Goal: Task Accomplishment & Management: Manage account settings

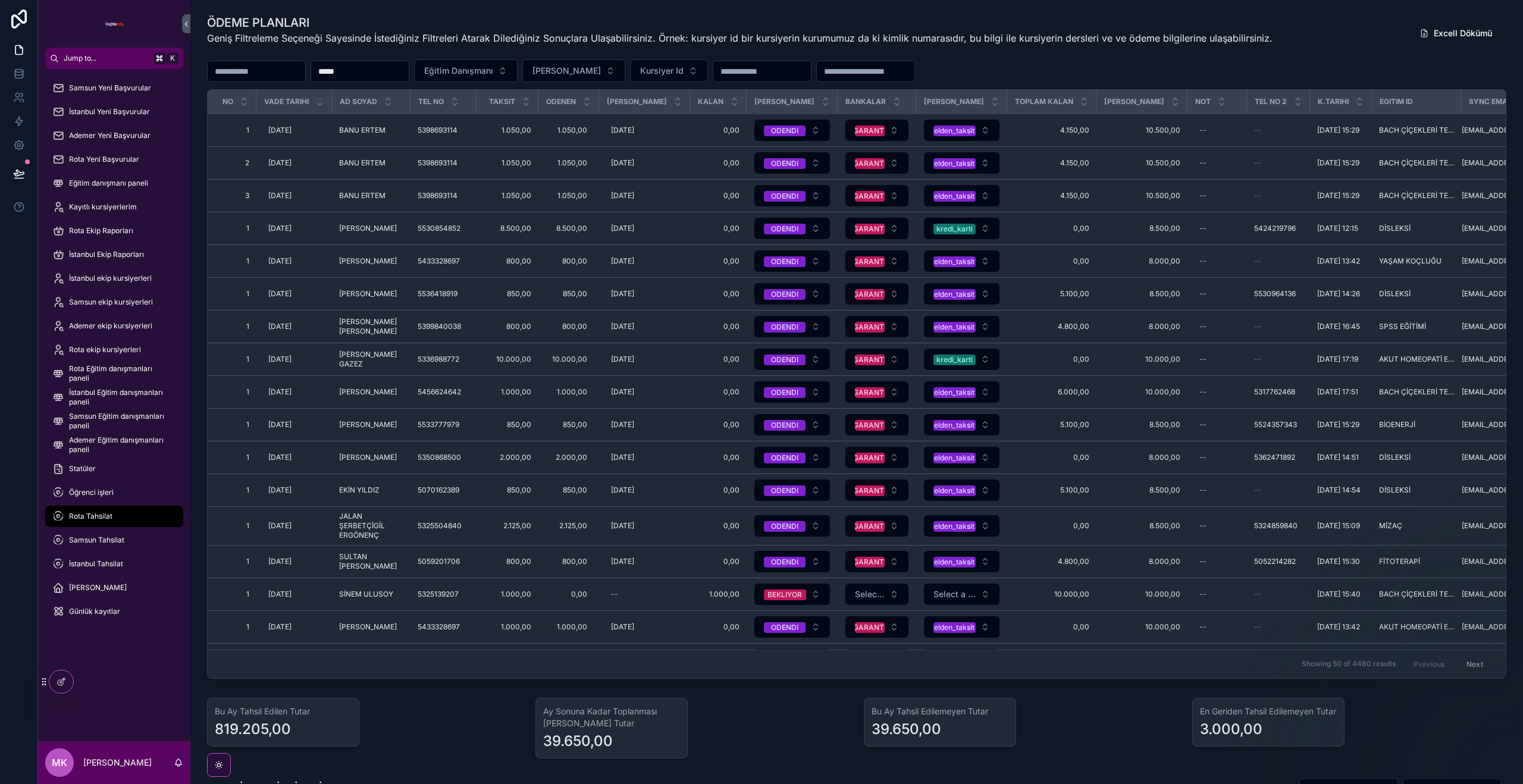
scroll to position [393, 18]
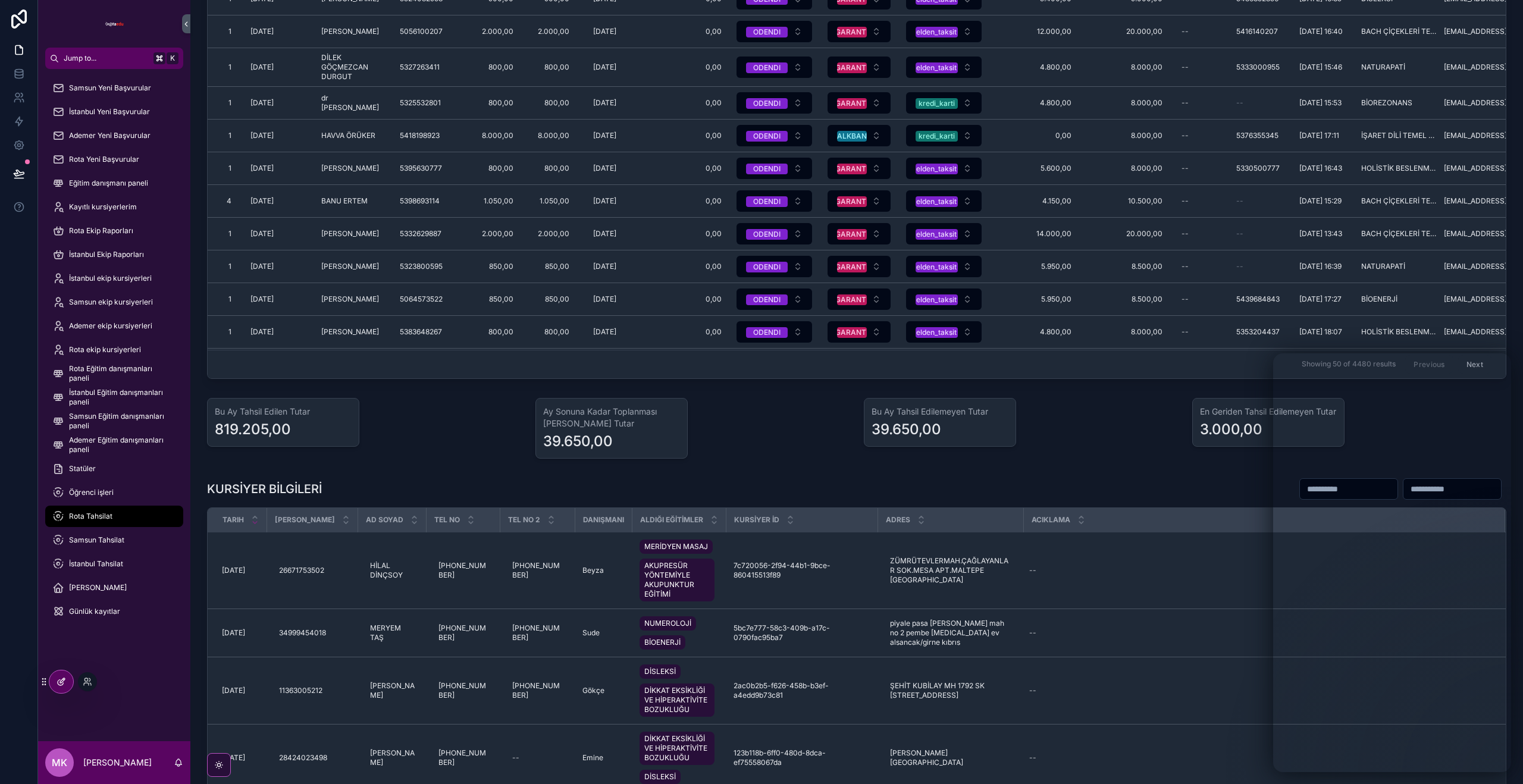
click at [60, 681] on icon at bounding box center [61, 681] width 10 height 10
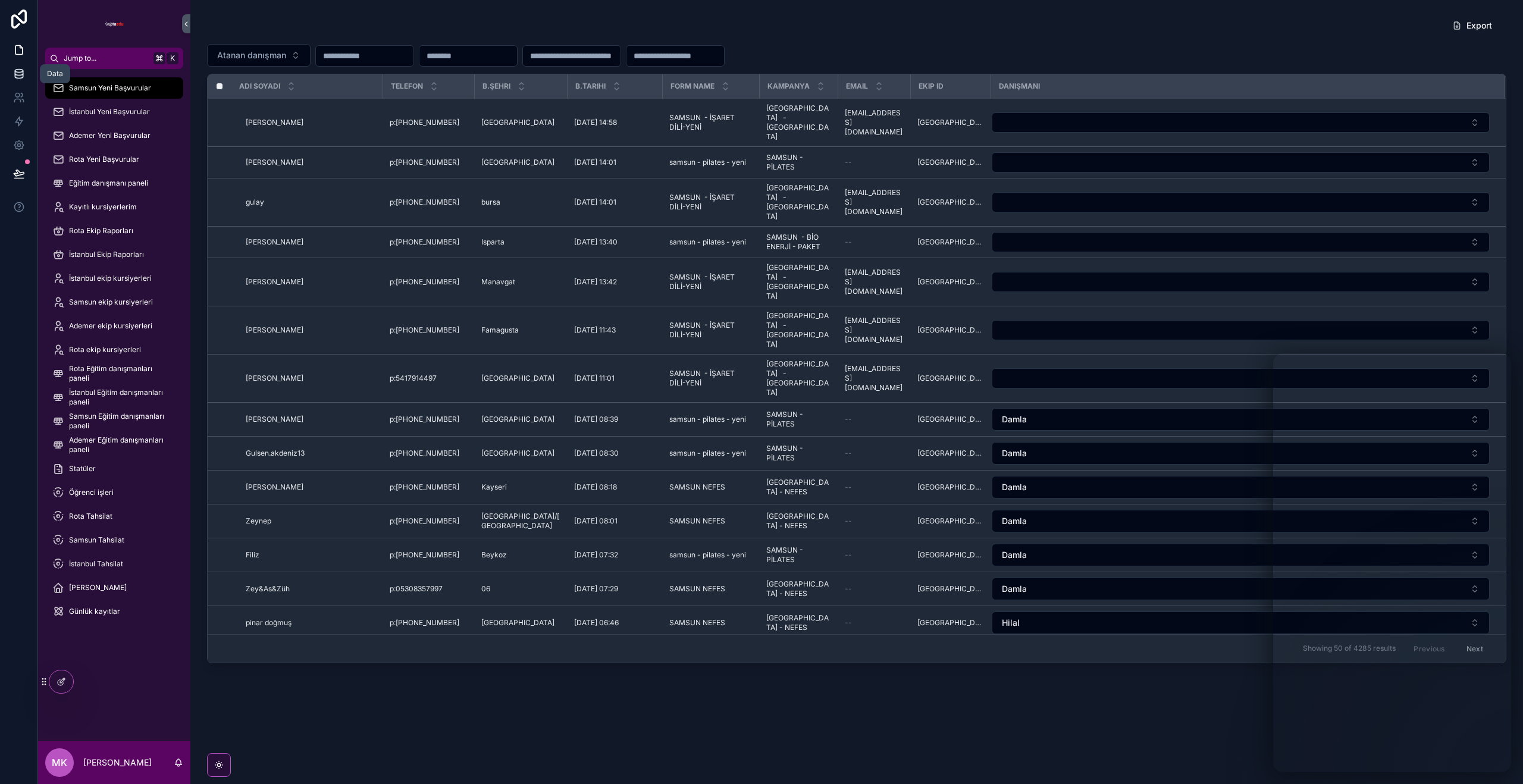
click at [20, 70] on icon at bounding box center [19, 73] width 12 height 12
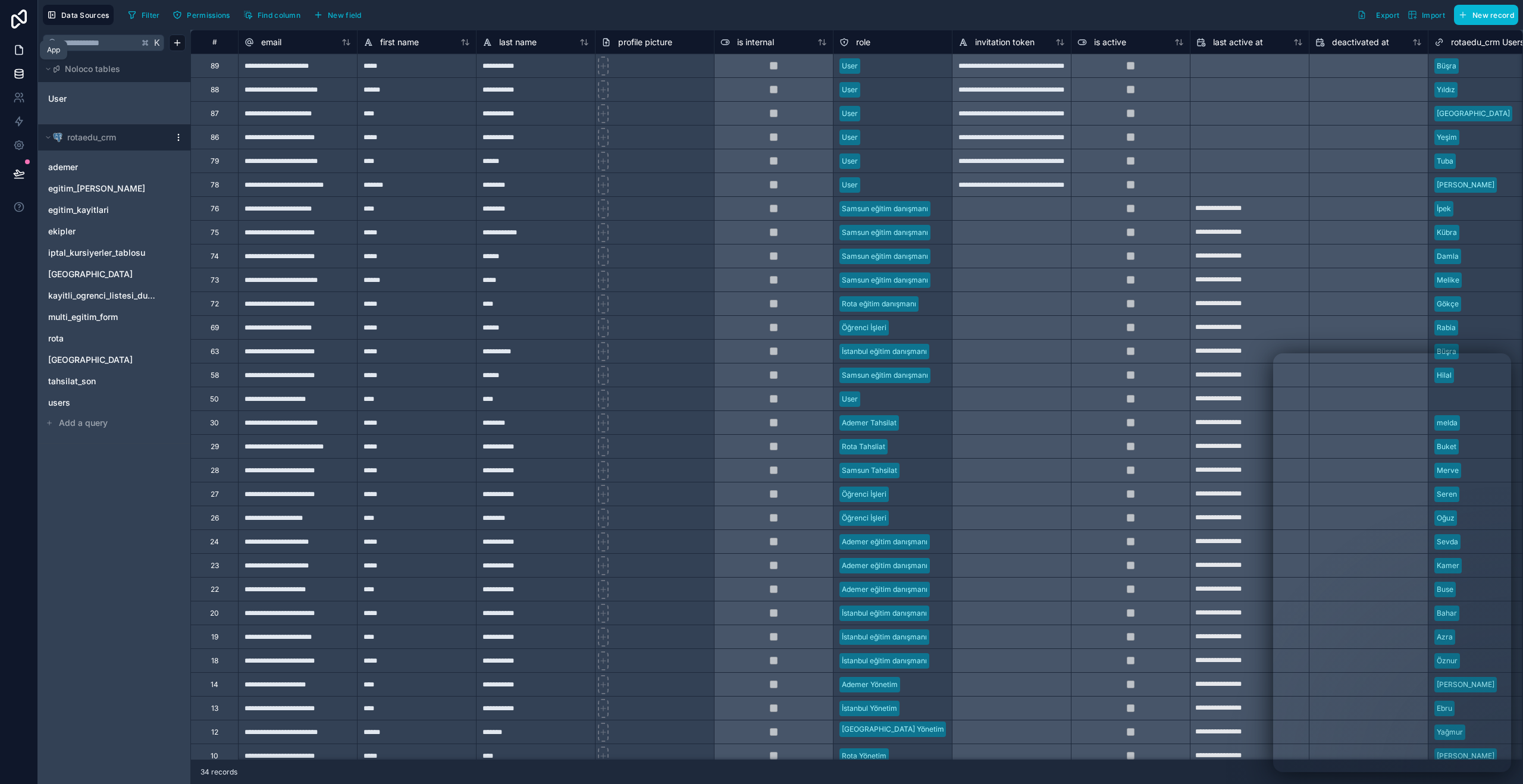
click at [17, 51] on icon at bounding box center [19, 50] width 12 height 12
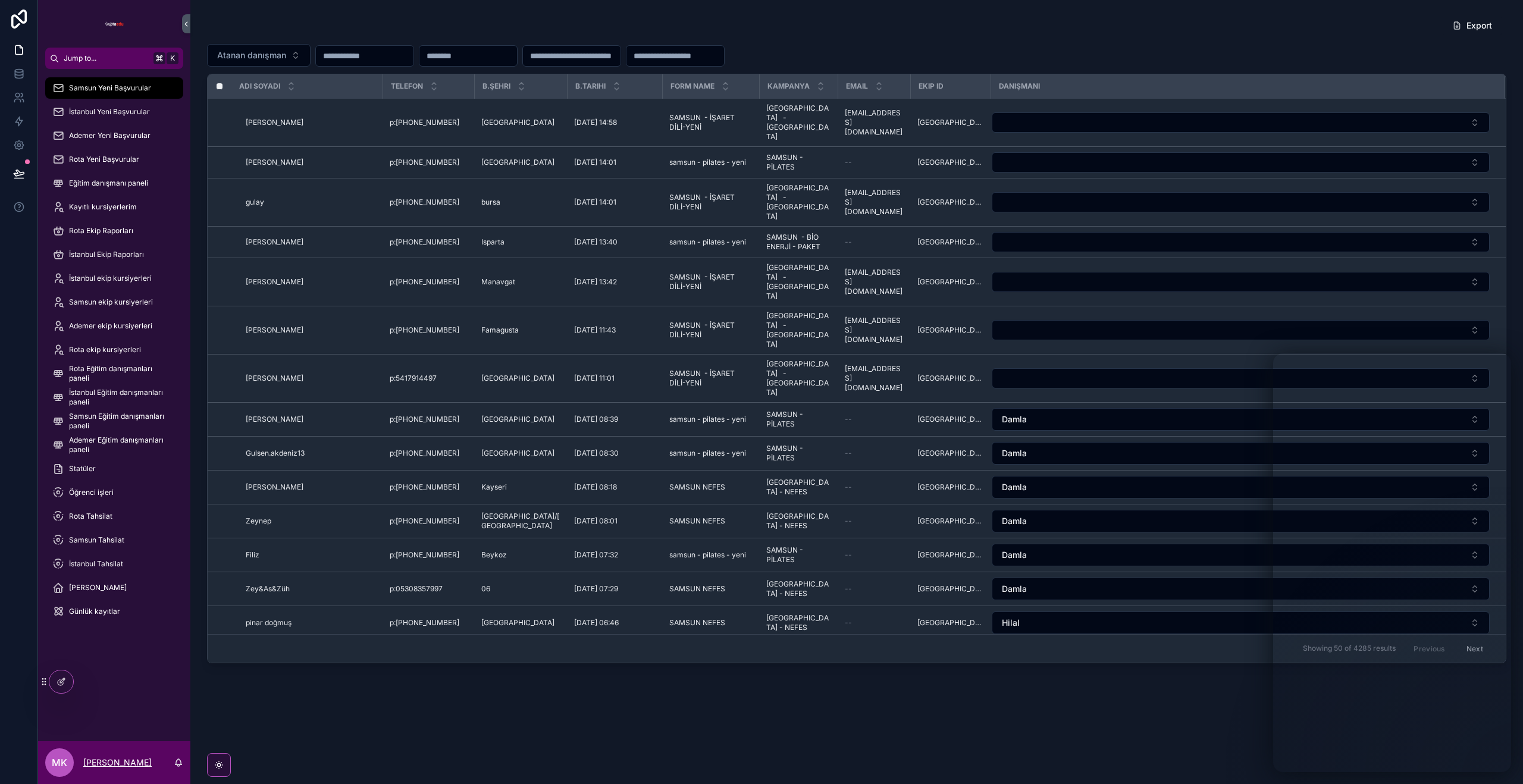
click at [110, 760] on p "[PERSON_NAME]" at bounding box center [118, 762] width 68 height 12
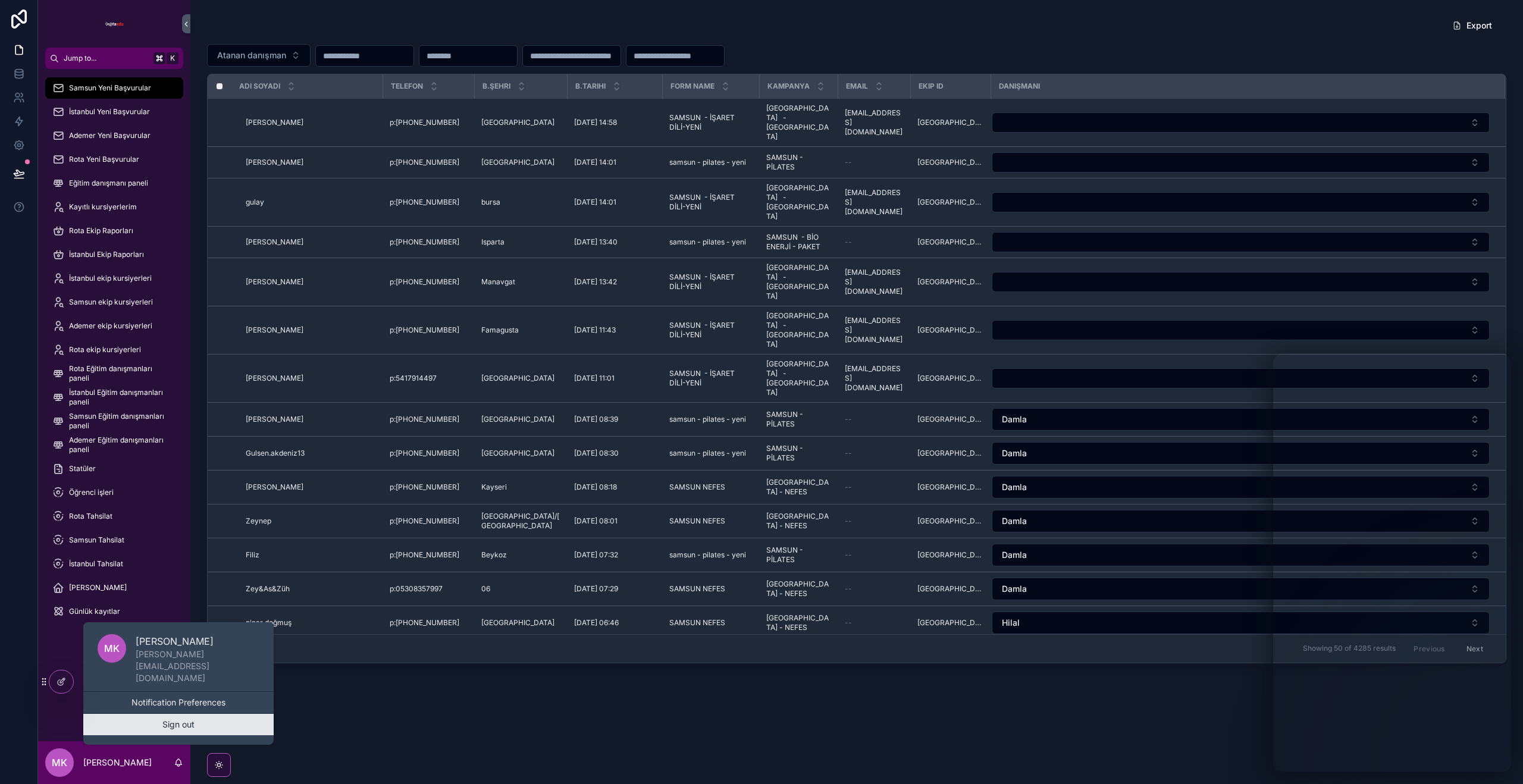
click at [146, 734] on button "Sign out" at bounding box center [178, 725] width 190 height 22
